Goal: Task Accomplishment & Management: Manage account settings

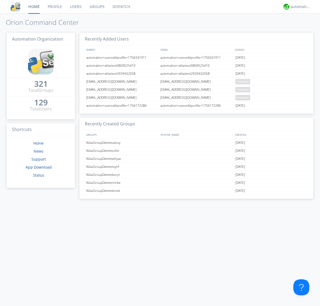
click at [76, 7] on link "Users" at bounding box center [75, 6] width 19 height 13
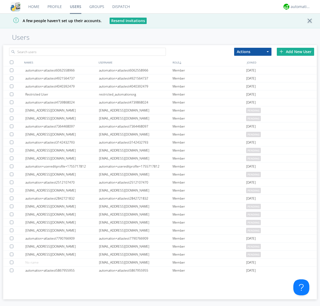
click at [296, 52] on div "Add New User" at bounding box center [295, 52] width 37 height 8
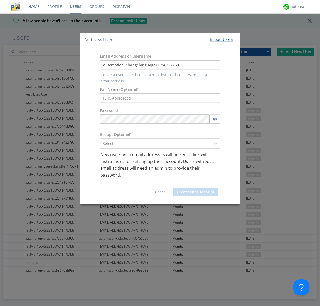
type input "automation+changelanguage+1756332250"
click at [196, 188] on button "Create User Account" at bounding box center [195, 192] width 45 height 8
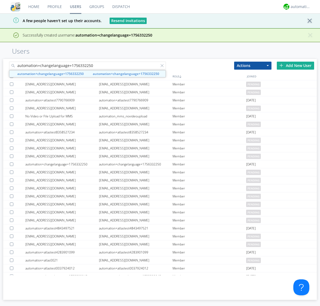
type input "automation+changelanguage+1756332250"
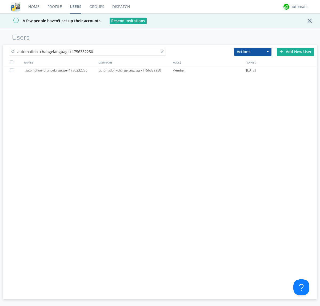
click at [136, 70] on div "automation+changelanguage+1756332250" at bounding box center [136, 70] width 74 height 8
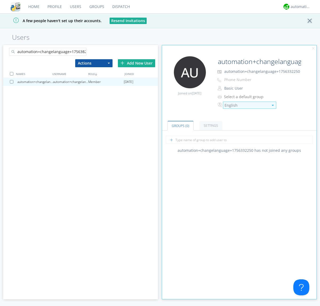
click at [247, 105] on div "English" at bounding box center [247, 105] width 44 height 5
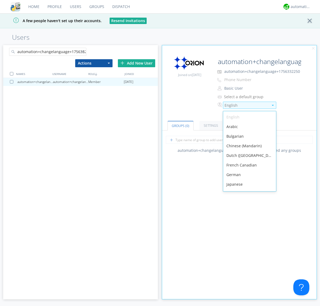
scroll to position [76, 0]
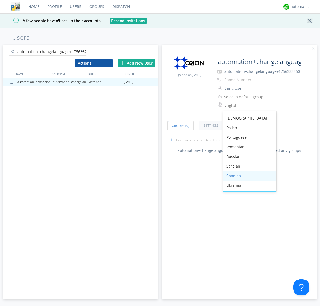
click at [249, 176] on div "Spanish" at bounding box center [249, 176] width 53 height 10
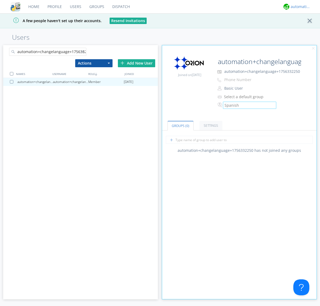
click at [300, 7] on div "automation+atlas" at bounding box center [301, 6] width 20 height 5
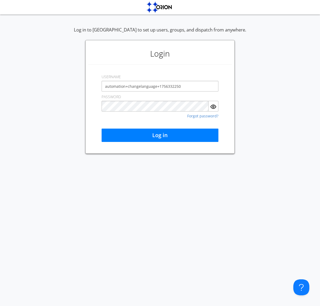
type input "automation+changelanguage+1756332250"
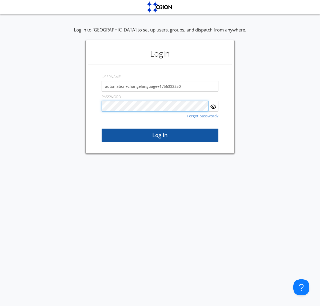
click at [160, 135] on button "Log in" at bounding box center [160, 135] width 117 height 13
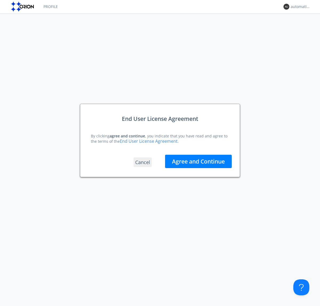
click at [199, 161] on button "Agree and Continue" at bounding box center [198, 161] width 67 height 13
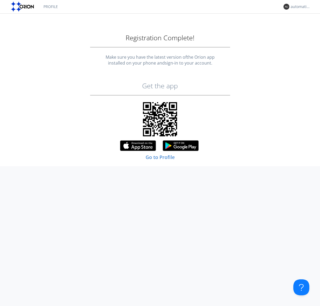
click at [50, 7] on link "Profile" at bounding box center [51, 6] width 22 height 13
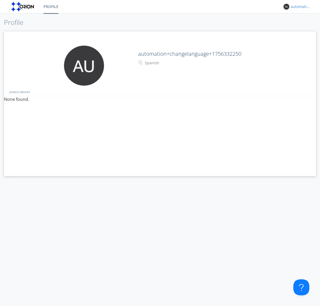
click at [300, 7] on div "automation+changelanguage+1756332250" at bounding box center [301, 6] width 20 height 5
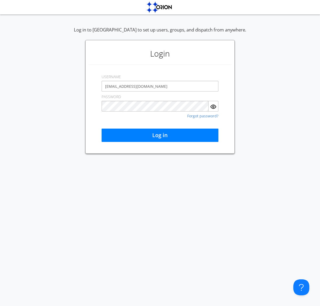
type input "[EMAIL_ADDRESS][DOMAIN_NAME]"
click at [160, 135] on button "Log in" at bounding box center [160, 135] width 117 height 13
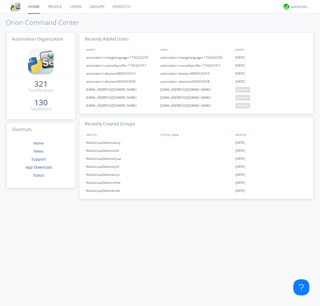
click at [76, 7] on link "Users" at bounding box center [75, 6] width 19 height 13
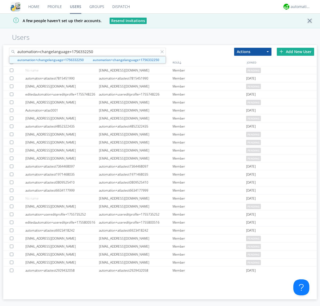
type input "automation+changelanguage+1756332250"
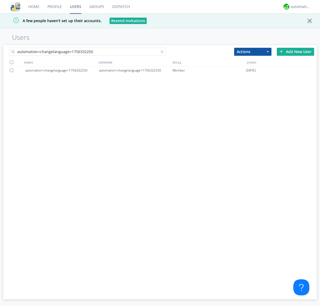
click at [13, 70] on div at bounding box center [12, 70] width 5 height 3
click at [253, 52] on button "Actions" at bounding box center [252, 52] width 37 height 8
click at [0, 0] on link "Delete User" at bounding box center [0, 0] width 0 height 0
